Goal: Browse casually

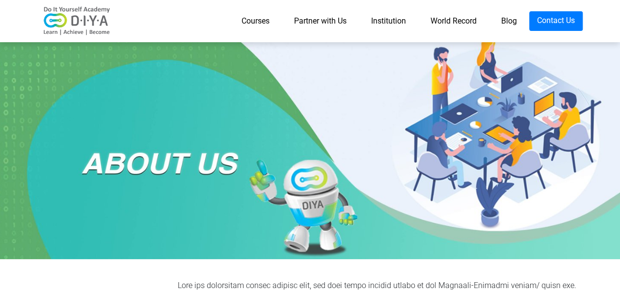
click at [333, 17] on link "Partner with Us" at bounding box center [320, 21] width 77 height 20
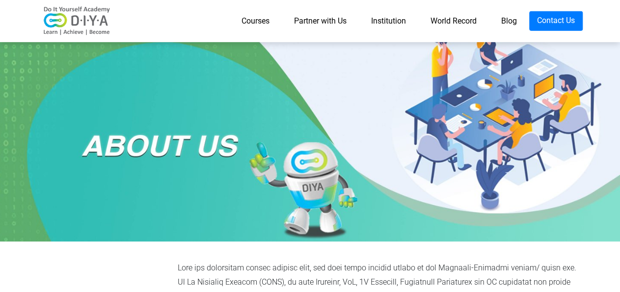
scroll to position [58, 0]
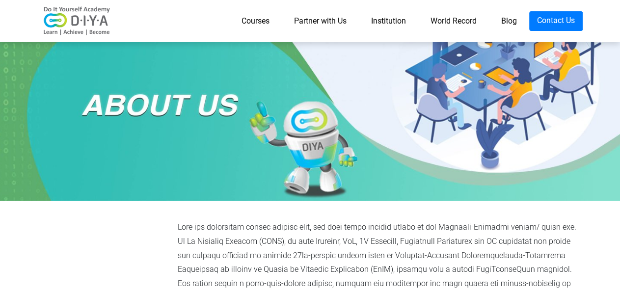
click at [252, 19] on link "Courses" at bounding box center [255, 21] width 53 height 20
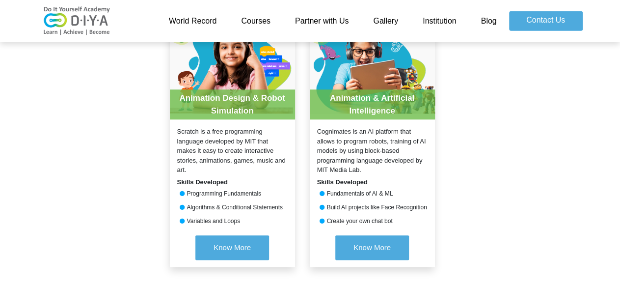
scroll to position [447, 8]
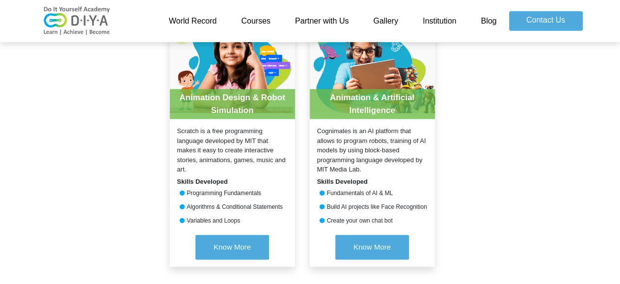
click at [403, 111] on div "Animation & Artificial Intelligence" at bounding box center [372, 104] width 125 height 30
click at [491, 28] on link "Blog" at bounding box center [488, 21] width 40 height 20
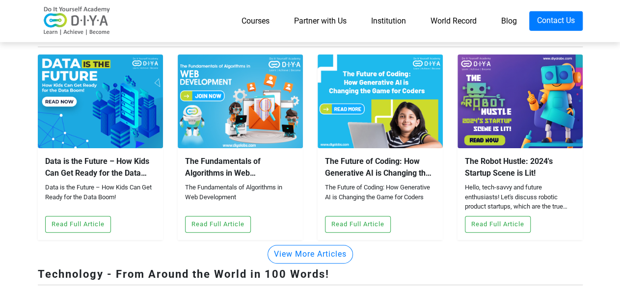
scroll to position [63, 0]
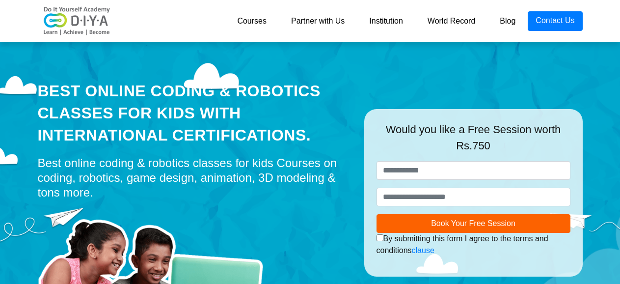
scroll to position [0, 4]
